Goal: Transaction & Acquisition: Purchase product/service

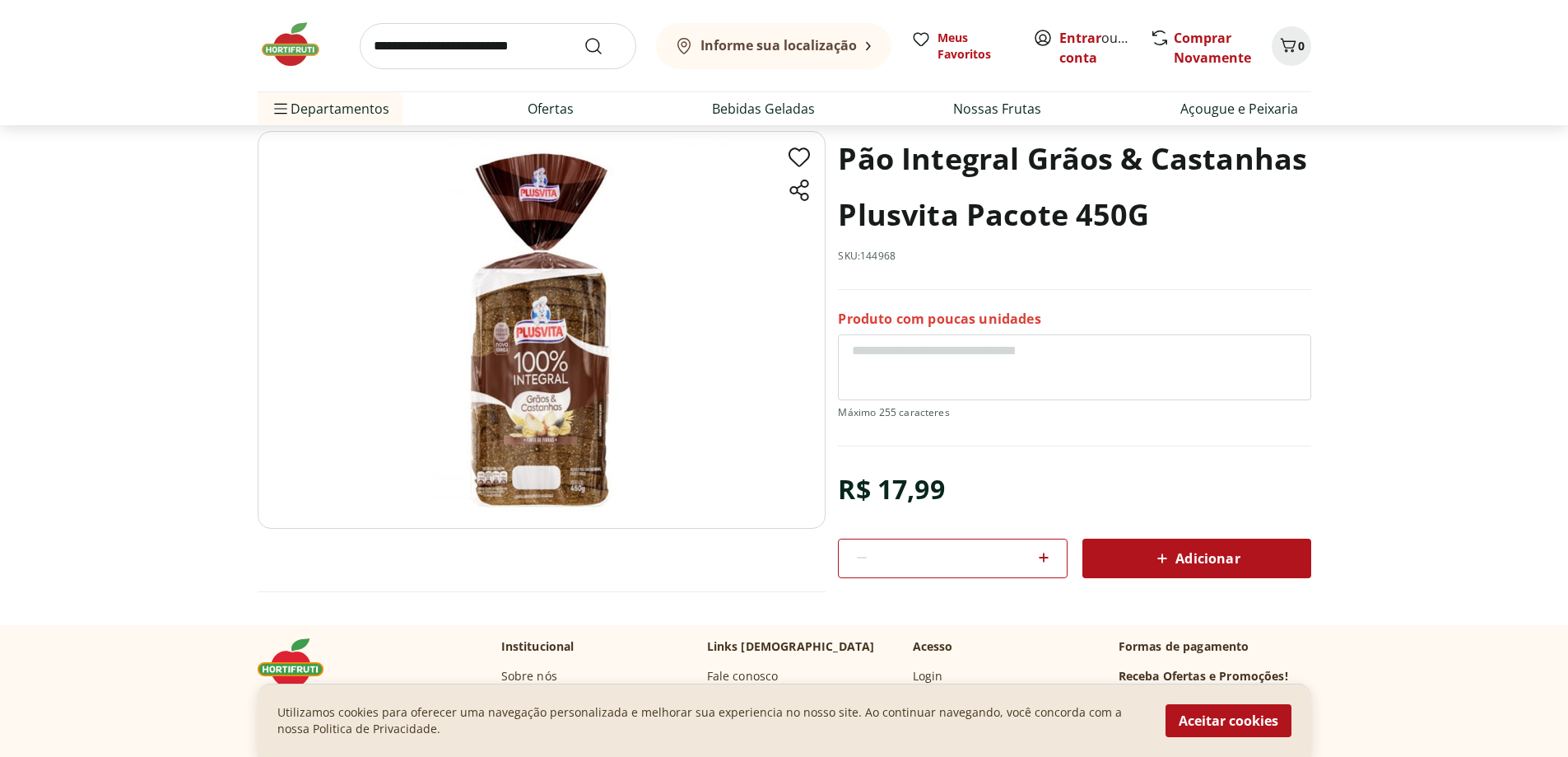
scroll to position [83, 0]
click at [1159, 552] on icon at bounding box center [1161, 557] width 19 height 19
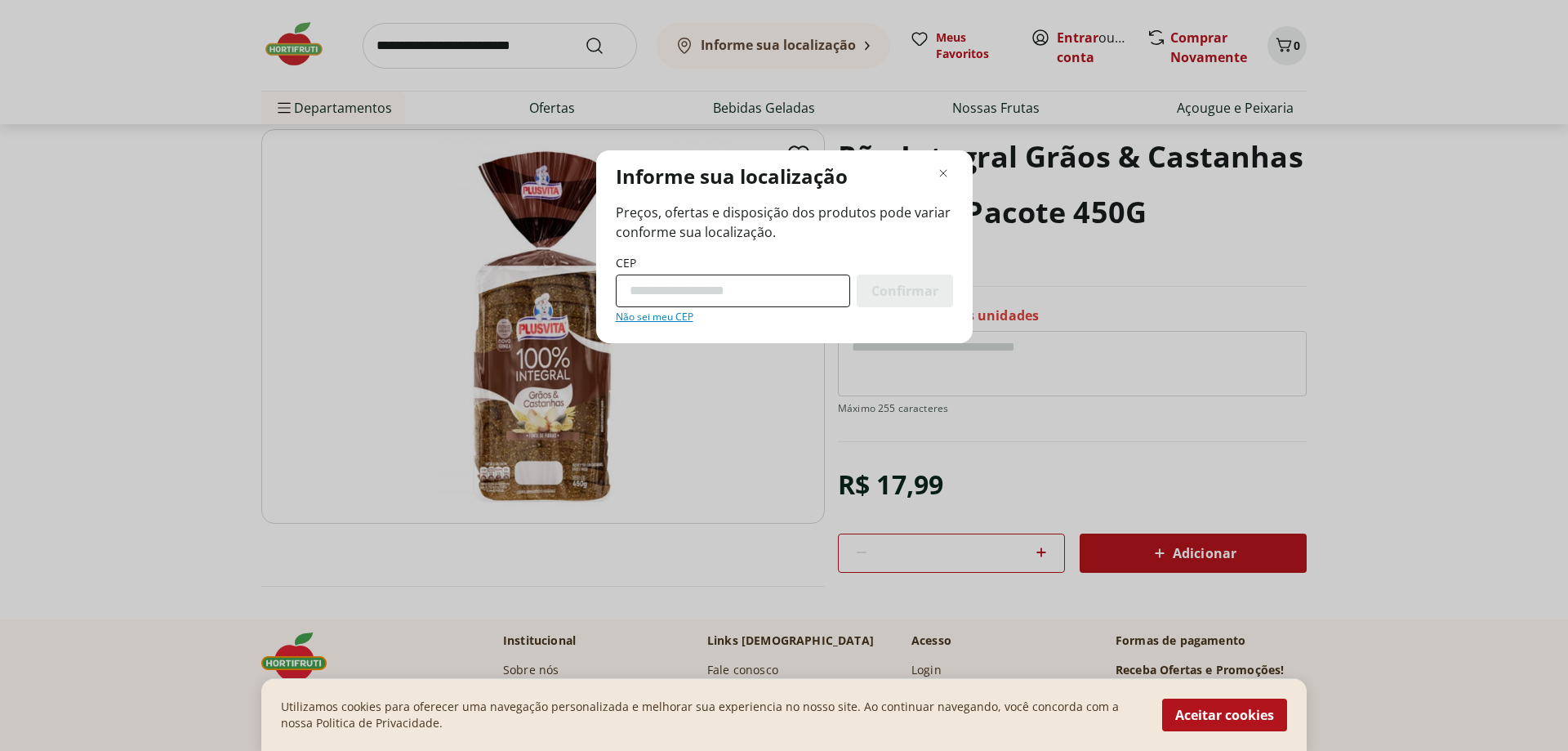
click at [678, 291] on input "CEP" at bounding box center [732, 290] width 235 height 32
type input "*********"
click at [857, 274] on button "Confirmar" at bounding box center [905, 290] width 97 height 32
click at [942, 287] on div "Confirmar" at bounding box center [905, 290] width 97 height 32
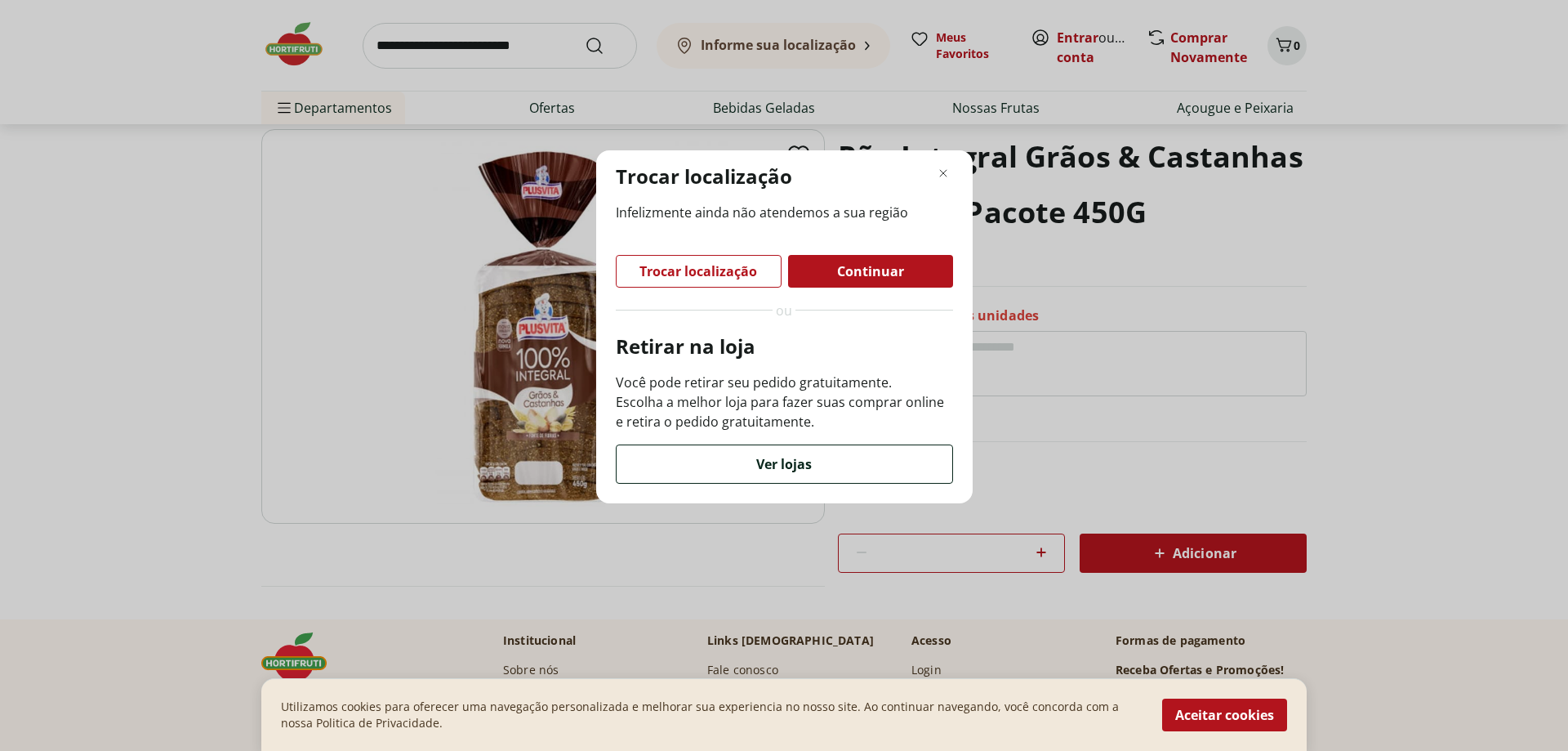
click at [807, 461] on span "Ver lojas" at bounding box center [784, 464] width 55 height 13
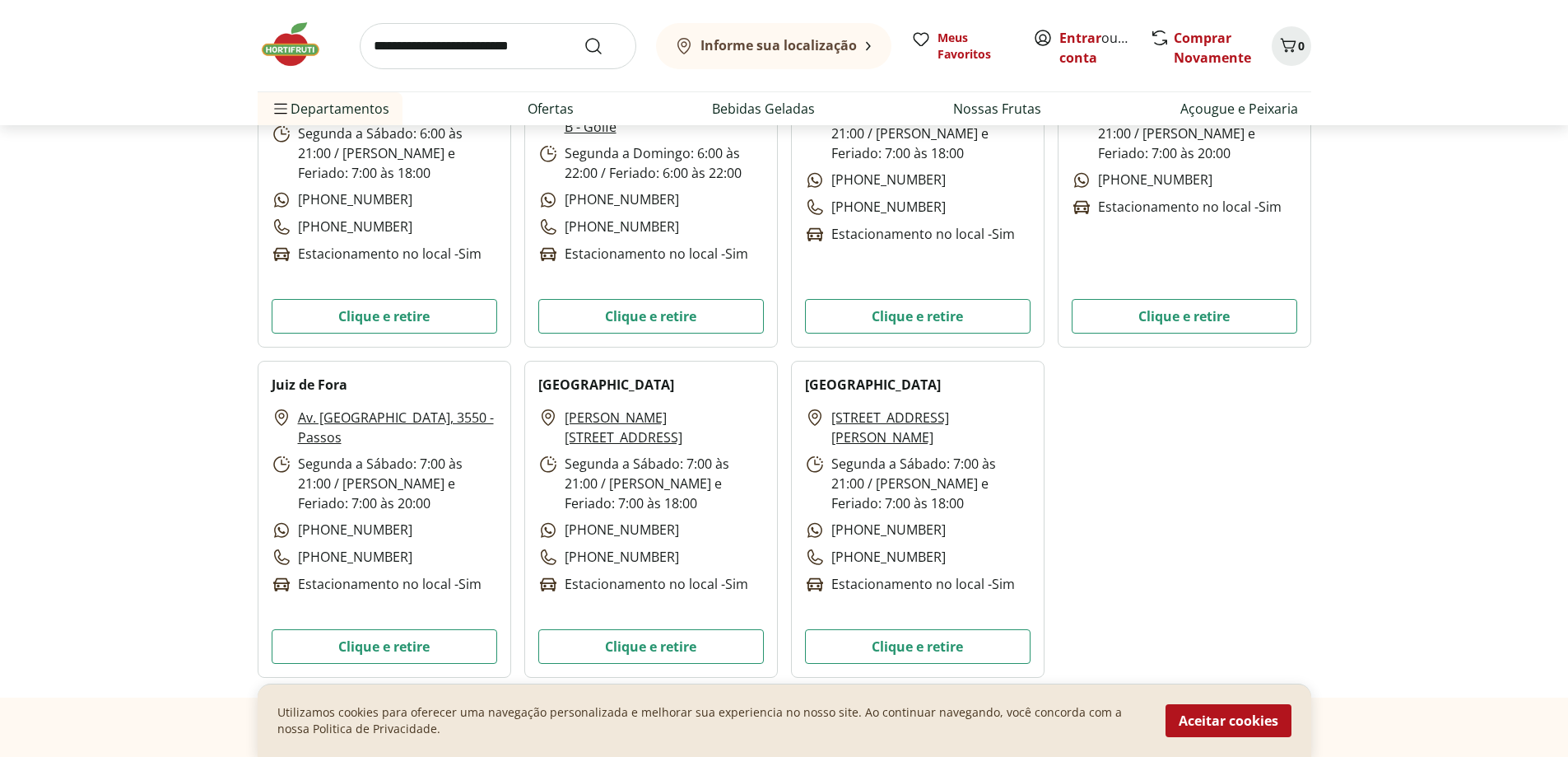
scroll to position [4775, 0]
